Goal: Task Accomplishment & Management: Complete application form

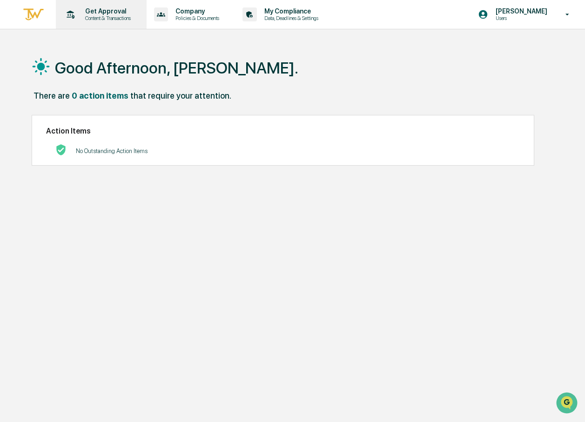
click at [105, 14] on p "Get Approval" at bounding box center [107, 10] width 58 height 7
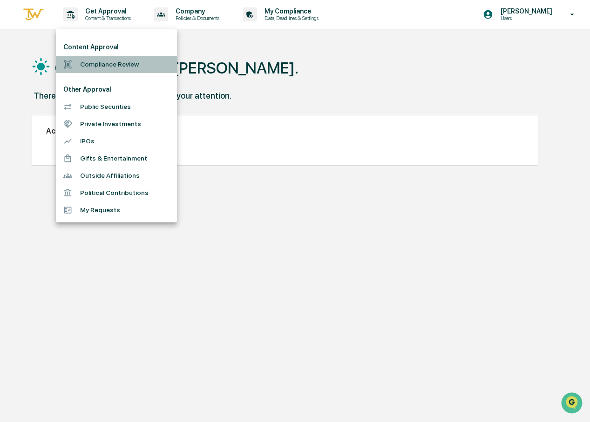
click at [102, 60] on li "Compliance Review" at bounding box center [116, 64] width 121 height 17
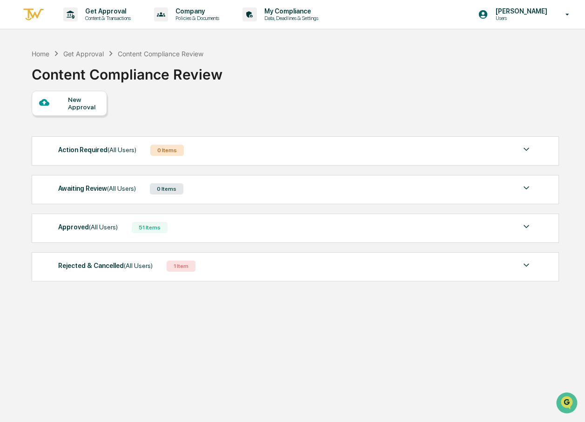
click at [76, 96] on div "New Approval" at bounding box center [83, 103] width 31 height 15
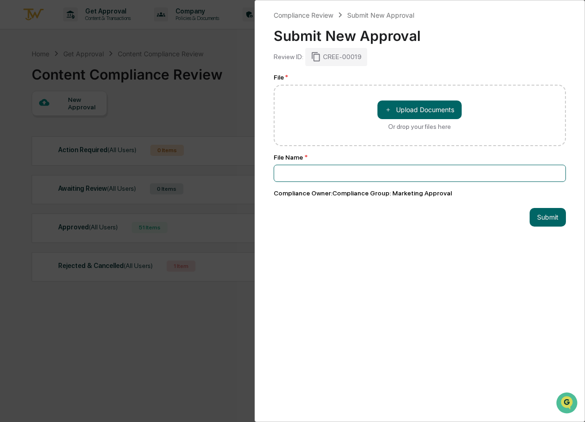
click at [295, 179] on input at bounding box center [420, 173] width 293 height 17
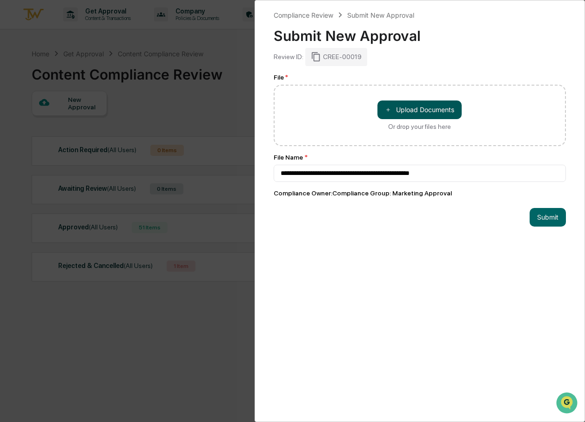
click at [433, 111] on button "＋ Upload Documents" at bounding box center [420, 110] width 84 height 19
type input "**********"
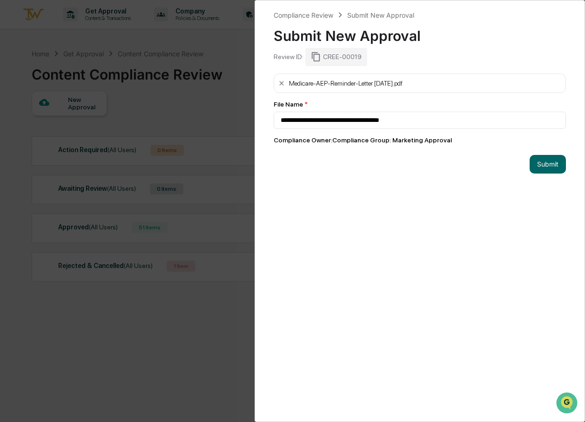
click at [442, 81] on div "Medicare-AEP-Reminder-Letter [DATE].pdf" at bounding box center [420, 84] width 293 height 20
click at [389, 64] on div "Review ID: CREE-00019" at bounding box center [420, 57] width 293 height 18
click at [383, 60] on div "Review ID: CREE-00019" at bounding box center [420, 57] width 293 height 18
click at [394, 54] on div "Review ID: CREE-00019" at bounding box center [420, 57] width 293 height 18
click at [431, 80] on div "Medicare-AEP-Reminder-Letter [DATE].pdf" at bounding box center [420, 84] width 293 height 20
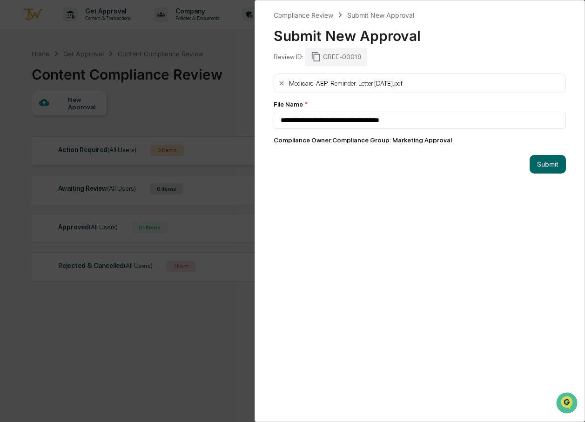
click at [437, 84] on div "Medicare-AEP-Reminder-Letter [DATE].pdf" at bounding box center [420, 84] width 293 height 20
click at [543, 162] on button "Submit" at bounding box center [548, 164] width 36 height 19
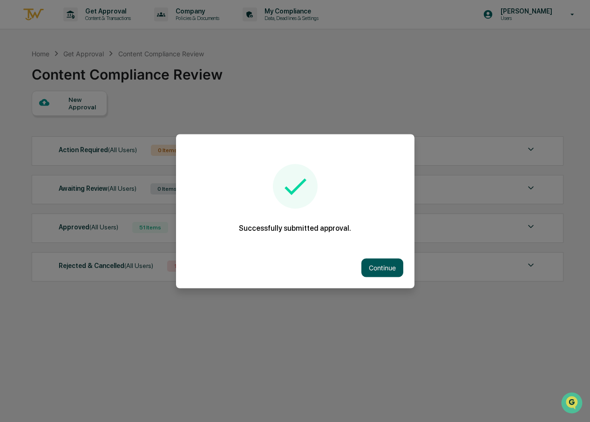
click at [392, 266] on button "Continue" at bounding box center [382, 267] width 42 height 19
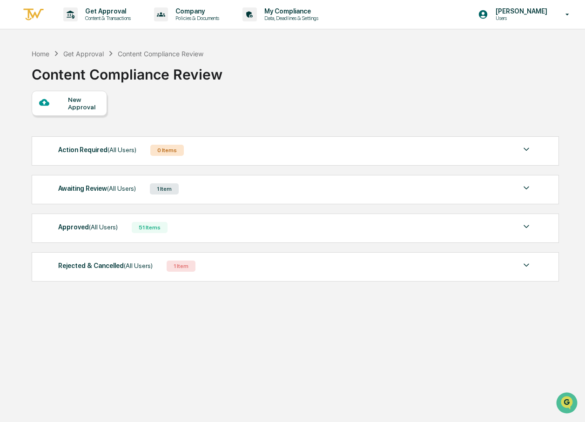
click at [165, 187] on div "1 Item" at bounding box center [164, 188] width 29 height 11
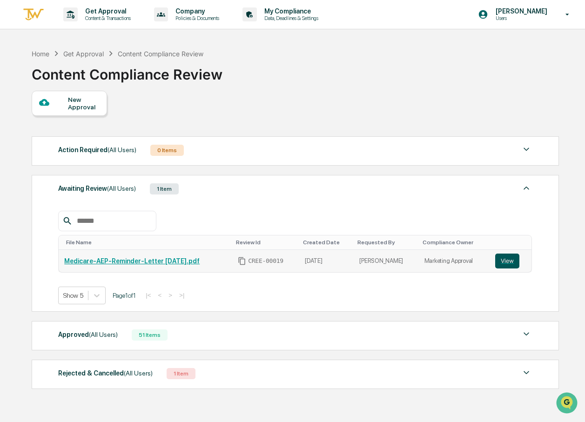
click at [508, 265] on button "View" at bounding box center [507, 261] width 24 height 15
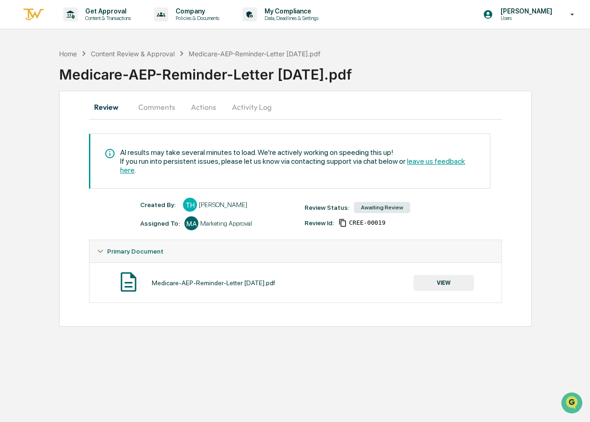
click at [449, 275] on button "VIEW" at bounding box center [443, 283] width 61 height 16
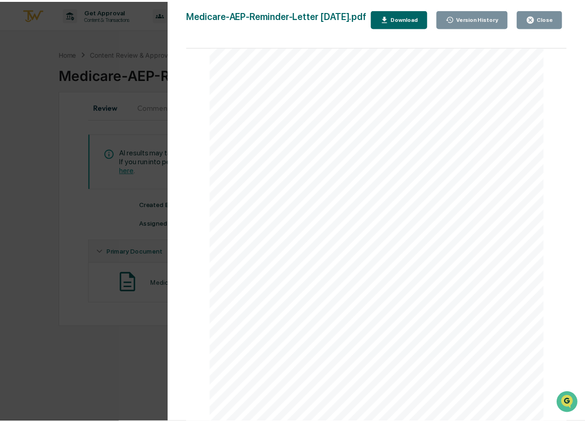
scroll to position [82, 0]
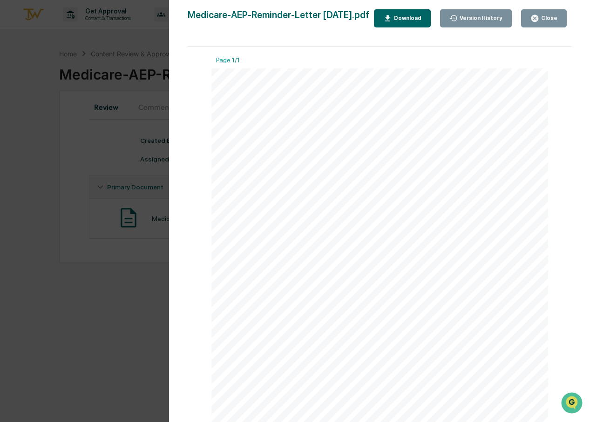
click at [533, 14] on button "Close" at bounding box center [544, 18] width 46 height 18
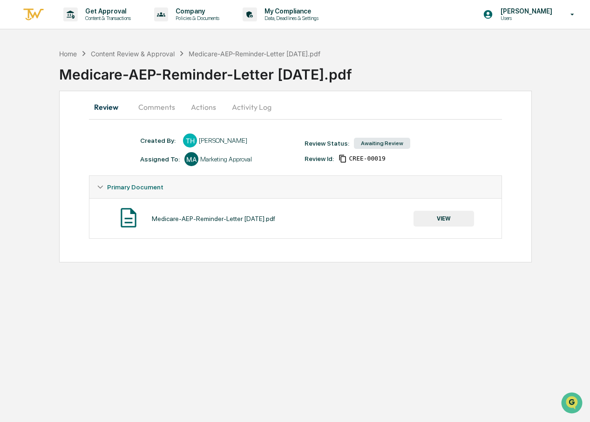
click at [199, 106] on button "Actions" at bounding box center [204, 107] width 42 height 22
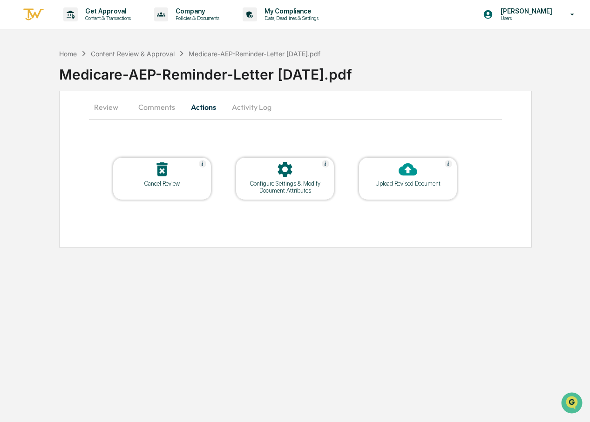
click at [272, 184] on div "Configure Settings & Modify Document Attributes" at bounding box center [285, 187] width 84 height 14
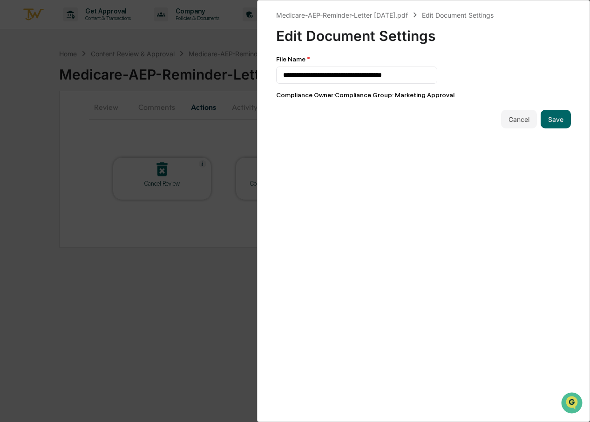
click at [201, 133] on div "**********" at bounding box center [295, 211] width 590 height 422
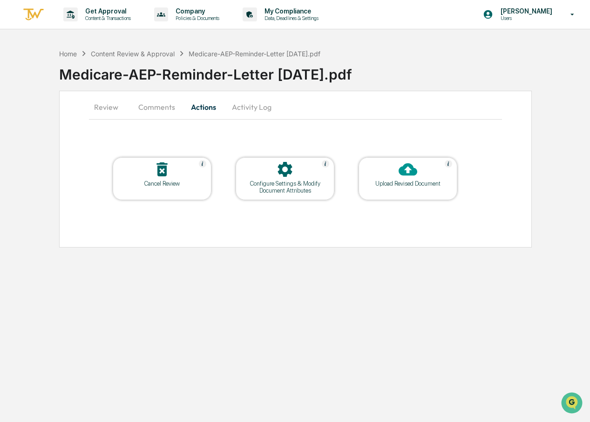
click at [207, 78] on div "Medicare-AEP-Reminder-Letter [DATE].pdf" at bounding box center [324, 71] width 531 height 24
click at [208, 80] on div "Medicare-AEP-Reminder-Letter [DATE].pdf" at bounding box center [324, 71] width 531 height 24
click at [67, 54] on div "Home" at bounding box center [68, 54] width 18 height 8
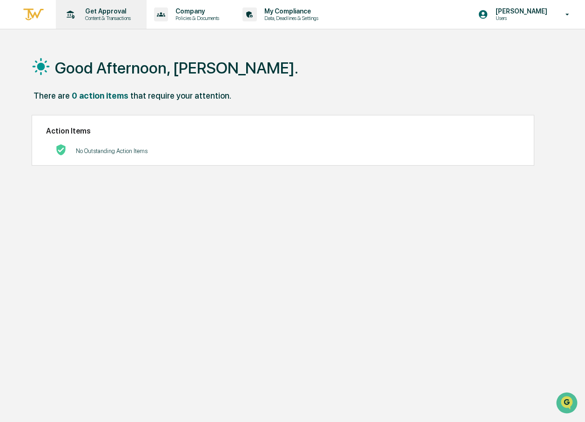
click at [103, 18] on p "Content & Transactions" at bounding box center [107, 18] width 58 height 7
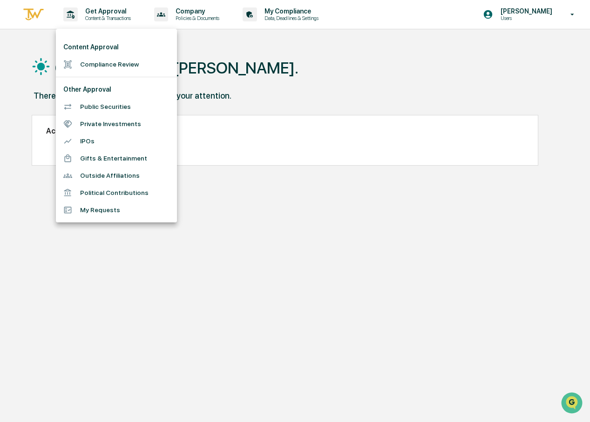
click at [108, 65] on li "Compliance Review" at bounding box center [116, 64] width 121 height 17
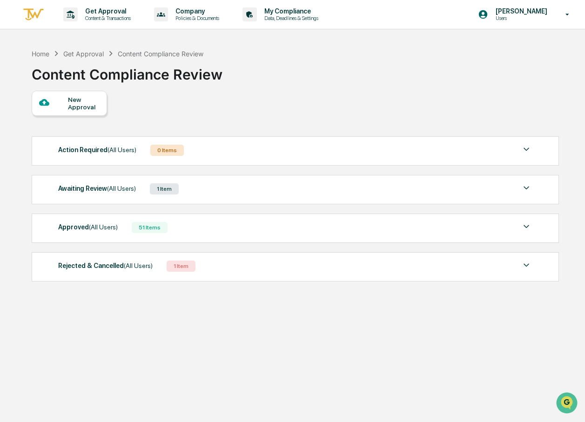
click at [63, 103] on div at bounding box center [53, 103] width 29 height 12
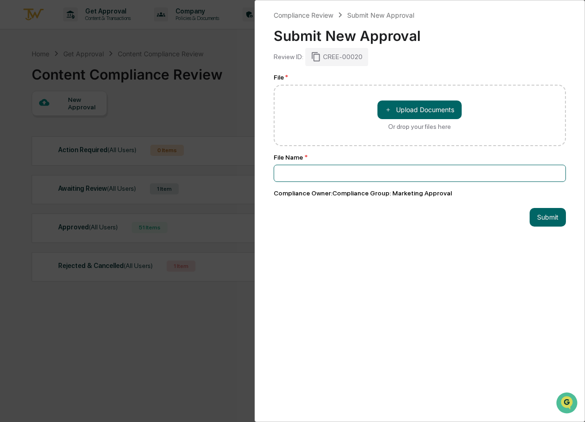
click at [288, 173] on input at bounding box center [420, 173] width 293 height 17
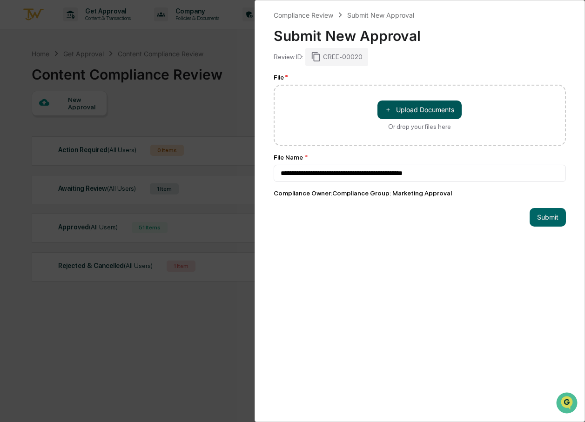
click at [403, 109] on button "＋ Upload Documents" at bounding box center [420, 110] width 84 height 19
type input "**********"
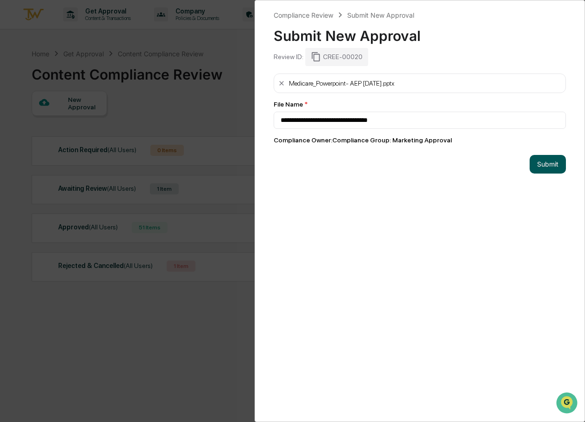
click at [536, 165] on button "Submit" at bounding box center [548, 164] width 36 height 19
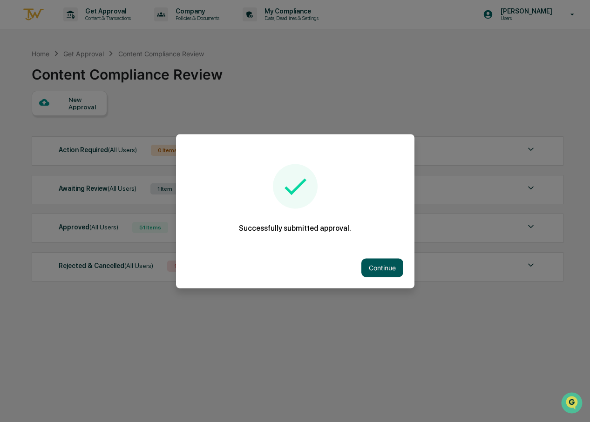
click at [377, 264] on button "Continue" at bounding box center [382, 267] width 42 height 19
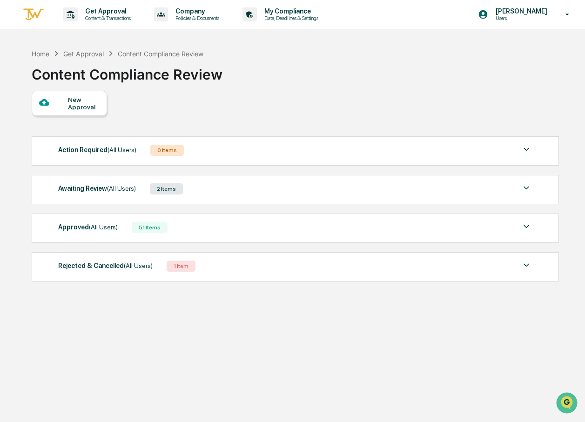
click at [89, 106] on div "New Approval" at bounding box center [83, 103] width 31 height 15
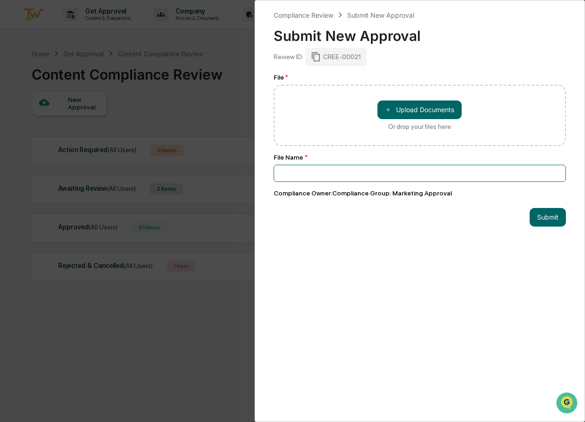
click at [287, 176] on input at bounding box center [420, 173] width 293 height 17
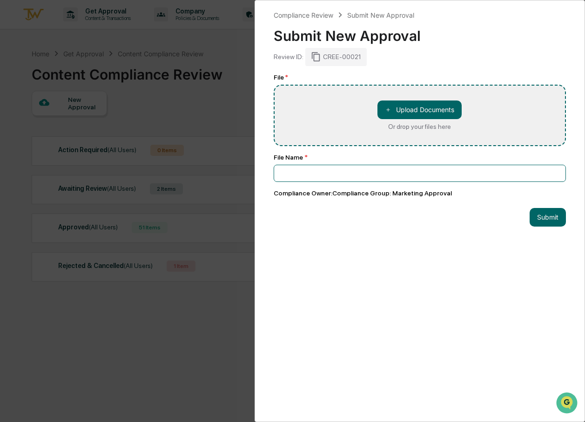
type input "**********"
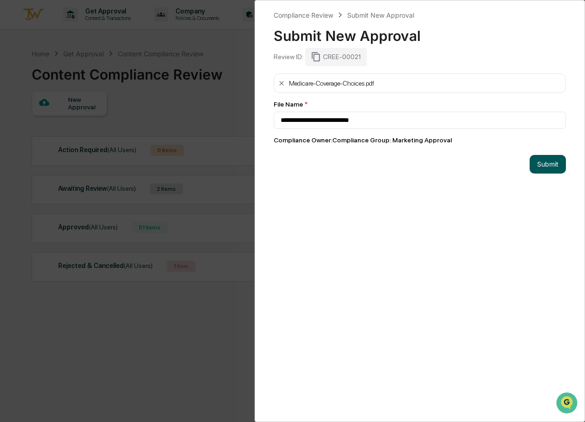
click at [545, 165] on button "Submit" at bounding box center [548, 164] width 36 height 19
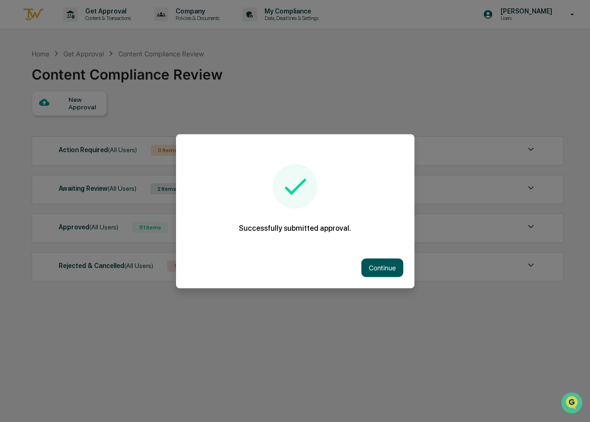
click at [387, 266] on button "Continue" at bounding box center [382, 267] width 42 height 19
